Goal: Task Accomplishment & Management: Manage account settings

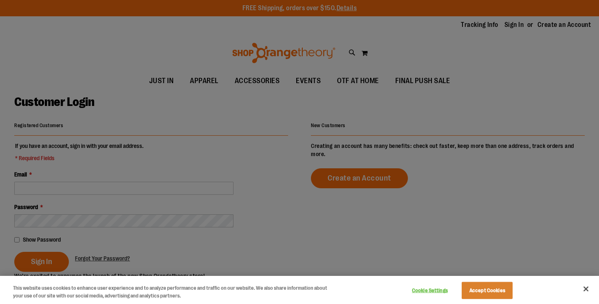
click at [113, 140] on div at bounding box center [299, 152] width 599 height 304
click at [62, 190] on div at bounding box center [299, 152] width 599 height 304
click at [74, 186] on div at bounding box center [299, 152] width 599 height 304
click at [93, 156] on div at bounding box center [299, 152] width 599 height 304
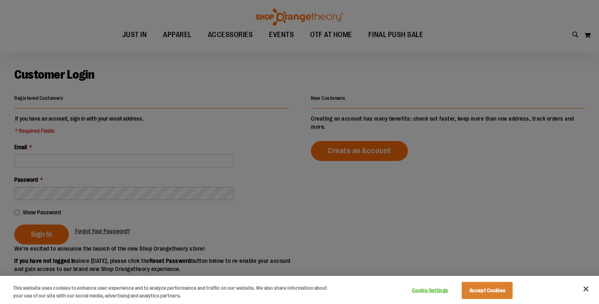
scroll to position [33, 0]
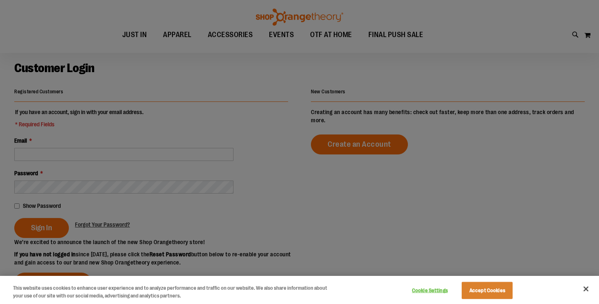
click at [93, 157] on div at bounding box center [299, 152] width 599 height 304
click at [84, 158] on div at bounding box center [299, 152] width 599 height 304
click at [496, 292] on button "Accept Cookies" at bounding box center [487, 290] width 51 height 17
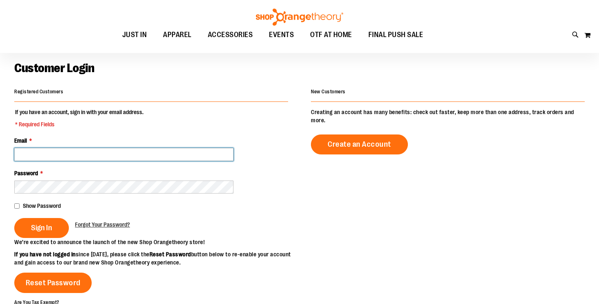
click at [160, 153] on input "Email *" at bounding box center [123, 154] width 219 height 13
type input "**********"
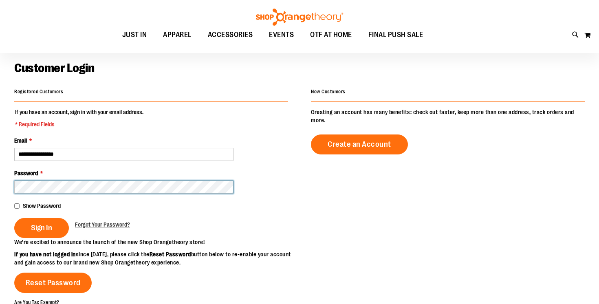
click at [14, 218] on button "Sign In" at bounding box center [41, 228] width 55 height 20
